Goal: Transaction & Acquisition: Purchase product/service

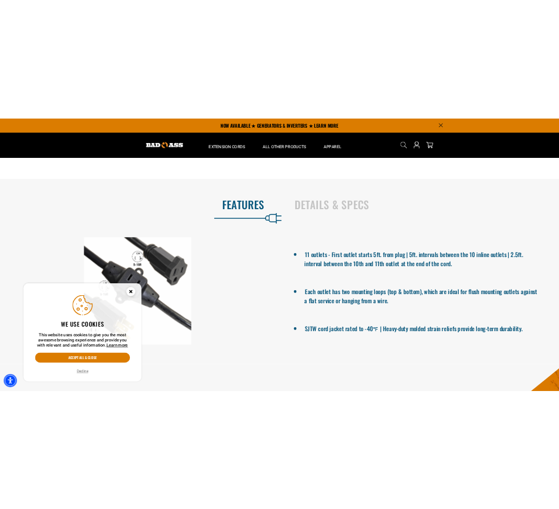
scroll to position [456, 0]
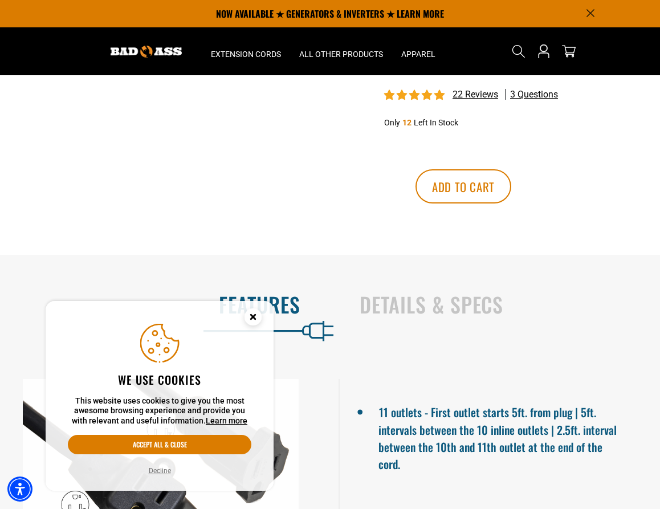
click at [254, 317] on icon "Close this option" at bounding box center [253, 316] width 4 height 4
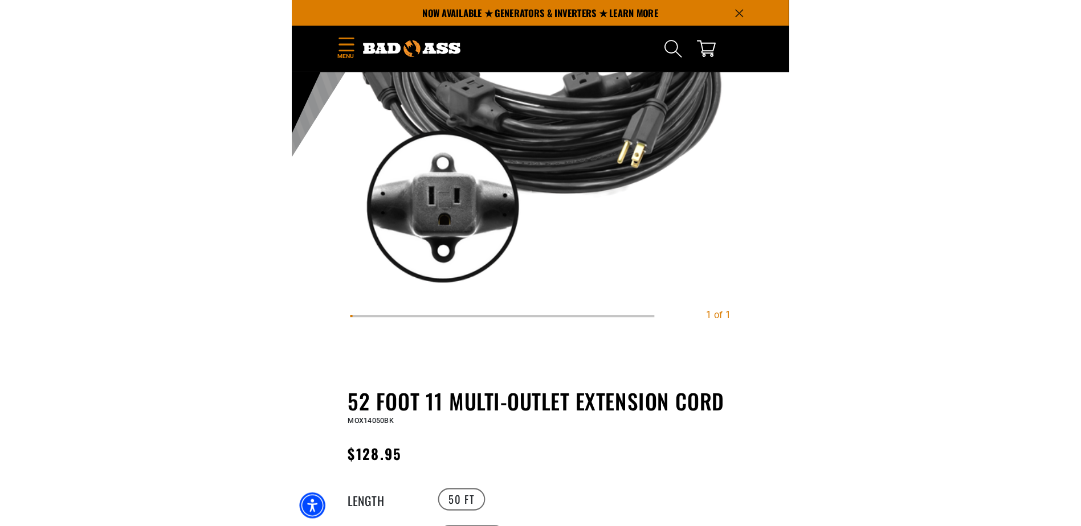
scroll to position [0, 0]
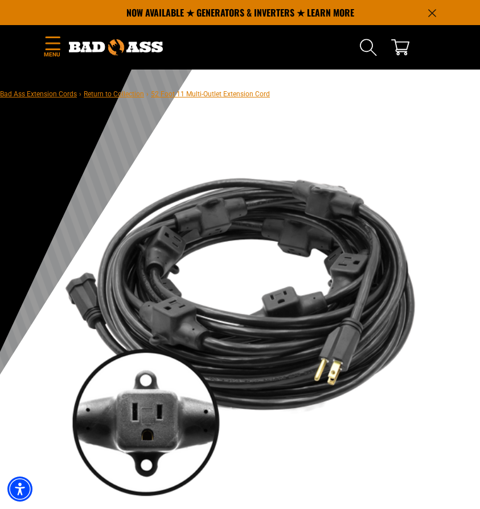
click at [296, 119] on div "1 of 1 Previous Next Previous Next 1 2" at bounding box center [240, 357] width 480 height 481
click at [429, 13] on icon "Announcement" at bounding box center [432, 13] width 8 height 8
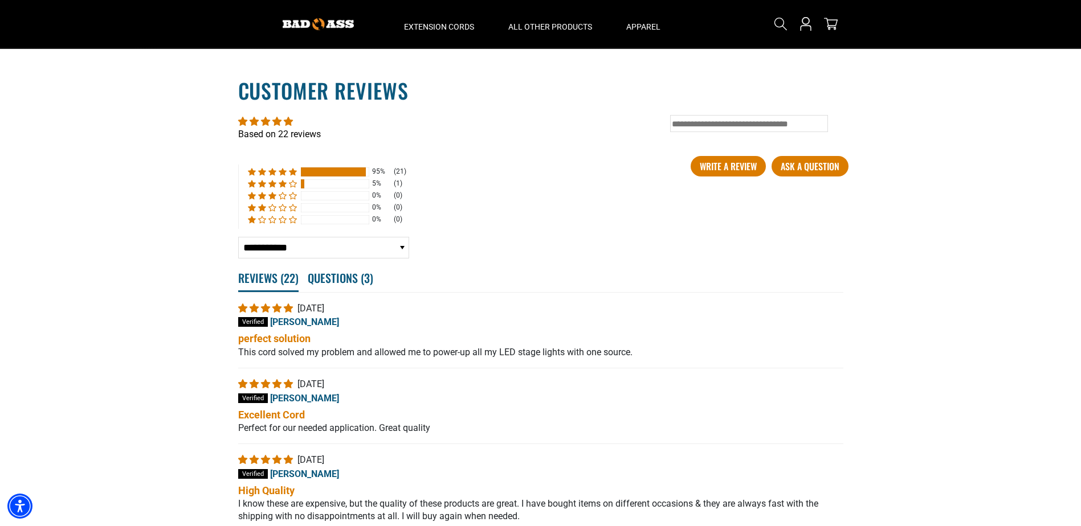
scroll to position [2152, 0]
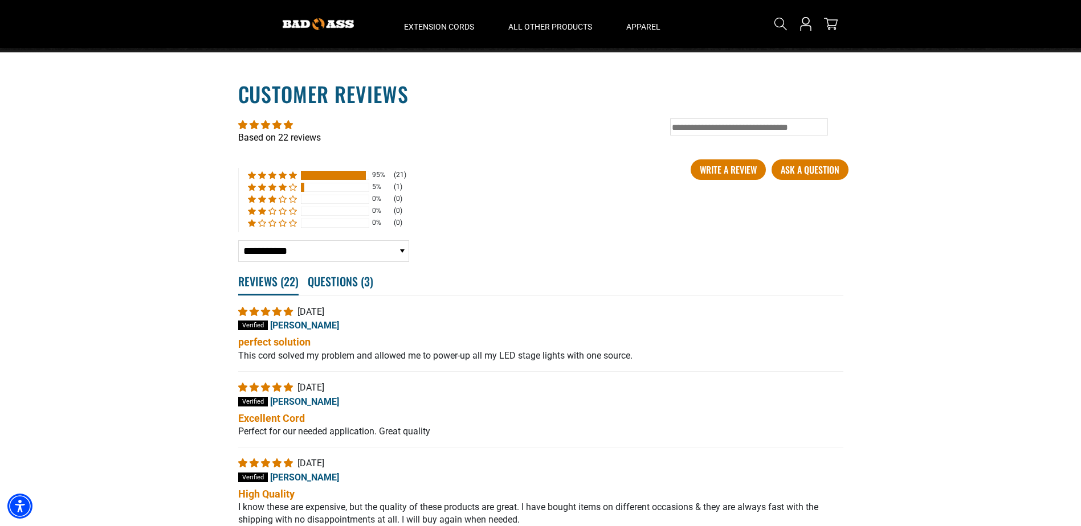
click at [42, 183] on section "**********" at bounding box center [540, 322] width 1081 height 541
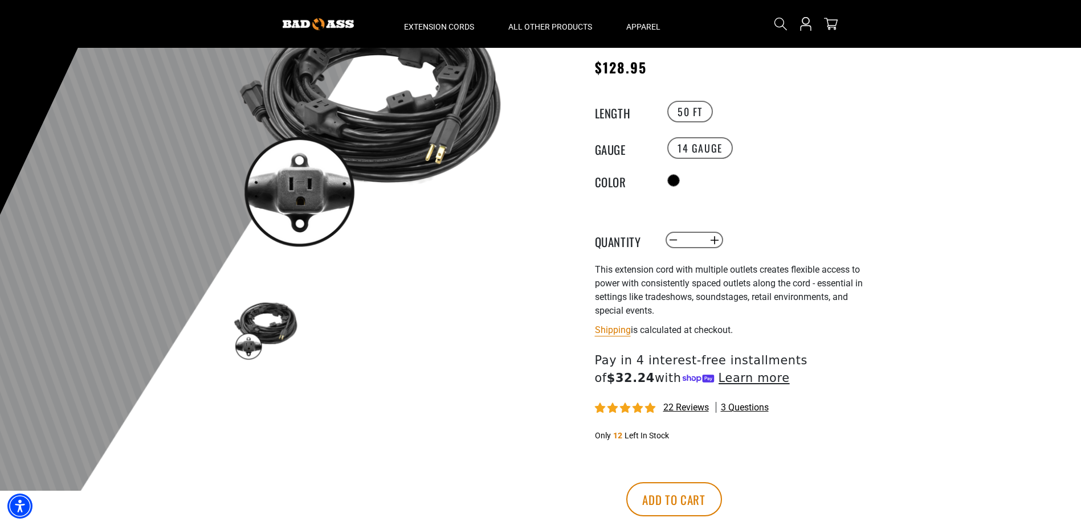
scroll to position [0, 0]
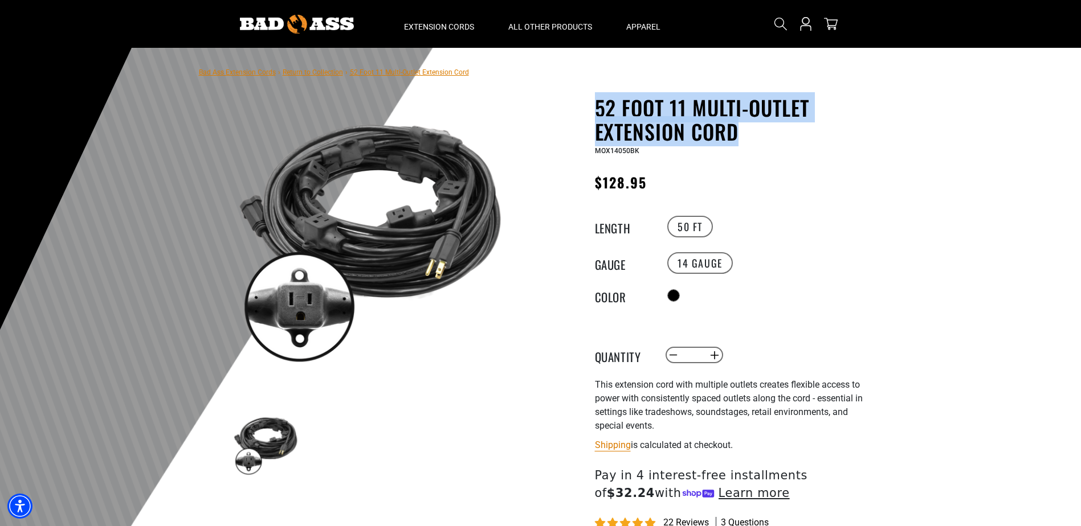
drag, startPoint x: 599, startPoint y: 104, endPoint x: 748, endPoint y: 141, distance: 153.7
click at [748, 141] on h1 "52 Foot 11 Multi-Outlet Extension Cord" at bounding box center [734, 120] width 279 height 48
drag, startPoint x: 748, startPoint y: 141, endPoint x: 662, endPoint y: 119, distance: 88.8
copy h1 "52 Foot 11 Multi-Outlet Extension Cord"
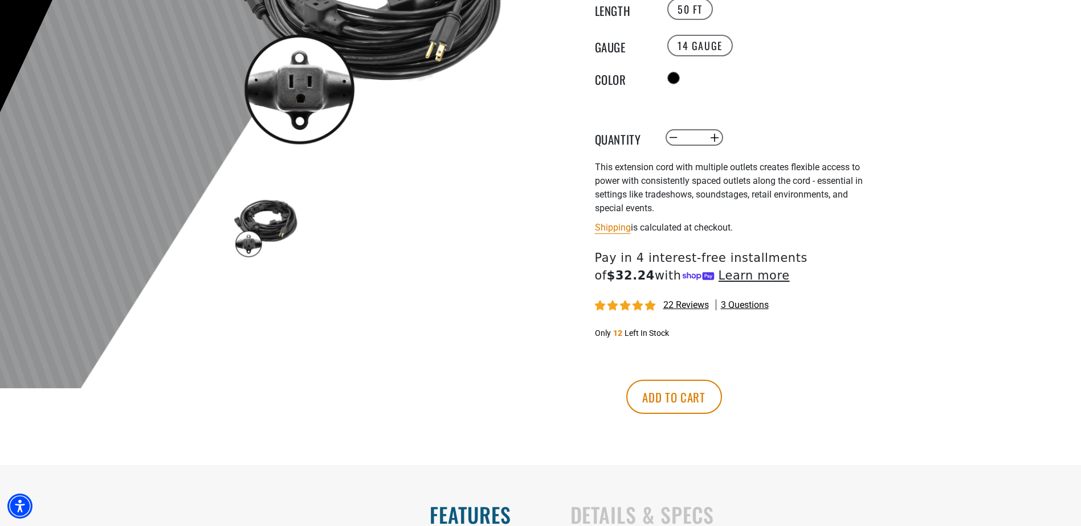
scroll to position [228, 0]
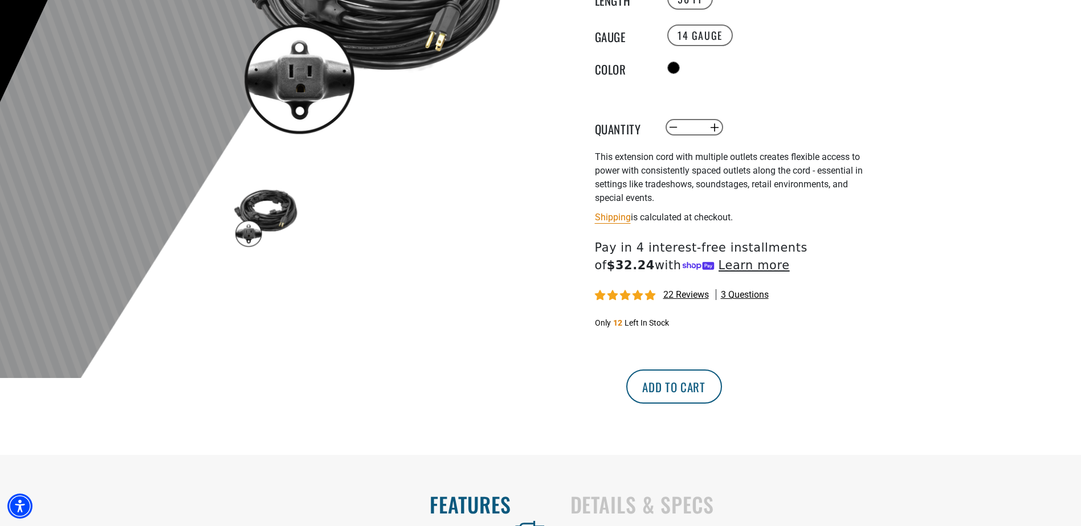
click at [722, 391] on button "Add to cart" at bounding box center [674, 387] width 96 height 34
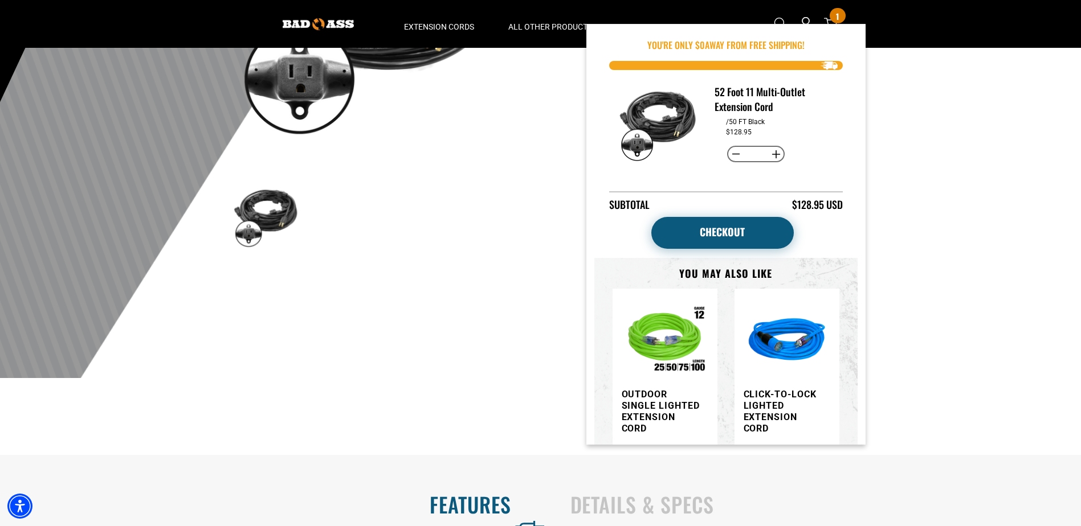
click at [736, 226] on link "Checkout" at bounding box center [722, 233] width 142 height 32
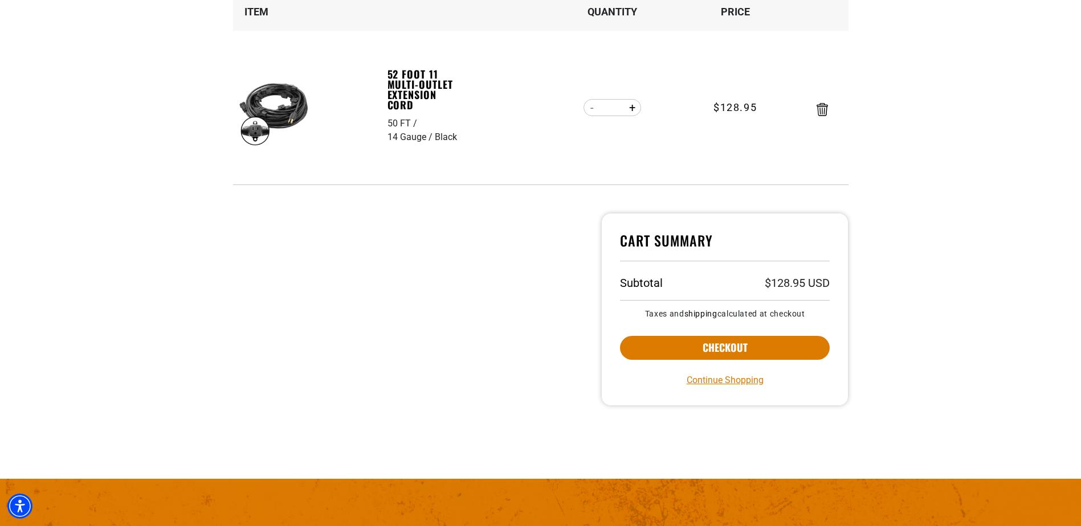
scroll to position [228, 0]
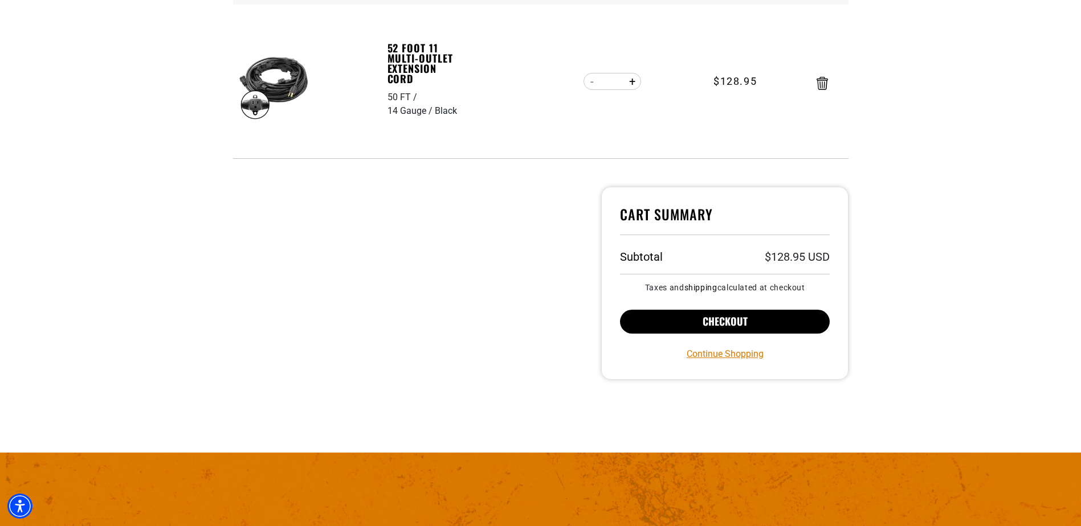
click at [714, 318] on button "Checkout" at bounding box center [725, 322] width 210 height 24
click at [826, 89] on icon "Remove 52 Foot 11 Multi-Outlet Extension Cord - 50 FT / 14 Gauge / Black" at bounding box center [821, 83] width 11 height 13
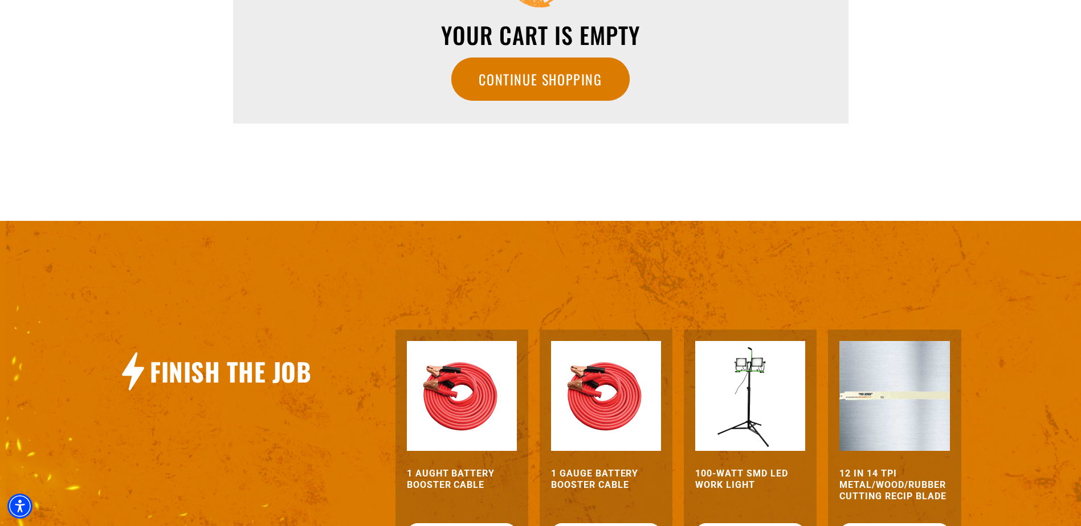
scroll to position [145, 0]
